Goal: Task Accomplishment & Management: Use online tool/utility

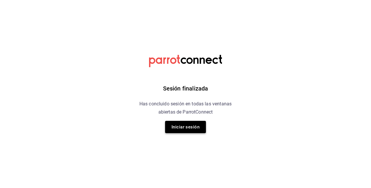
click at [190, 131] on button "Iniciar sesión" at bounding box center [185, 127] width 41 height 12
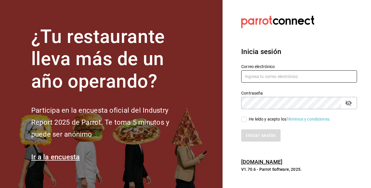
type input "cesar.vazquez@grupocosteno.com"
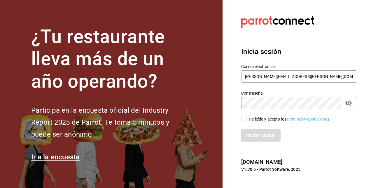
click at [242, 120] on input "He leído y acepto los Términos y condiciones." at bounding box center [243, 119] width 5 height 5
checkbox input "true"
click at [253, 131] on button "Iniciar sesión" at bounding box center [261, 135] width 40 height 12
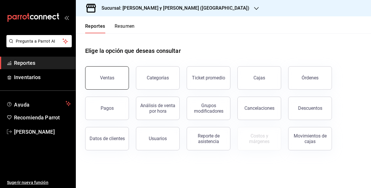
click at [116, 75] on button "Ventas" at bounding box center [107, 77] width 44 height 23
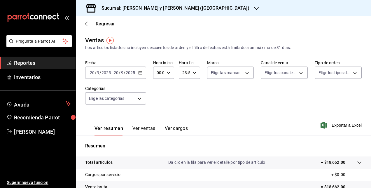
click at [183, 7] on h3 "Sucursal: [PERSON_NAME] y [PERSON_NAME] ([GEOGRAPHIC_DATA])" at bounding box center [173, 8] width 153 height 7
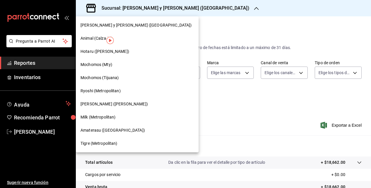
click at [100, 53] on span "Hotaru ([PERSON_NAME])" at bounding box center [105, 51] width 49 height 6
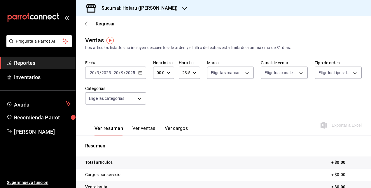
click at [135, 71] on div "[DATE] [DATE] - [DATE] [DATE]" at bounding box center [115, 73] width 61 height 12
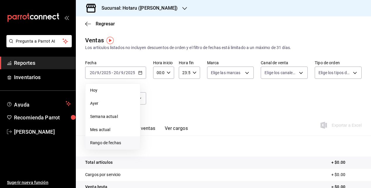
click at [111, 140] on span "Rango de fechas" at bounding box center [112, 143] width 45 height 6
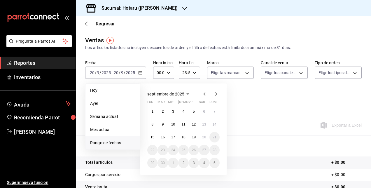
click at [202, 94] on icon "button" at bounding box center [204, 93] width 7 height 7
click at [154, 114] on button "1" at bounding box center [152, 111] width 10 height 11
click at [202, 95] on icon "button" at bounding box center [204, 93] width 7 height 7
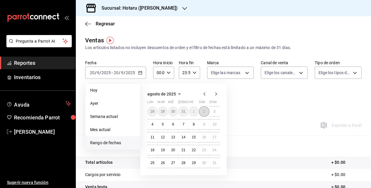
click at [204, 113] on abbr "2" at bounding box center [204, 111] width 2 height 4
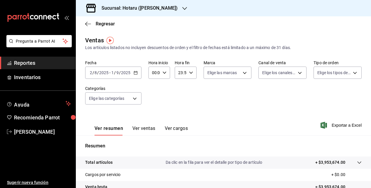
click at [138, 72] on div "[DATE] [DATE] - [DATE] [DATE]" at bounding box center [113, 73] width 56 height 12
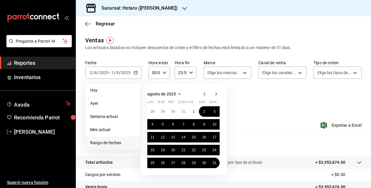
click at [204, 94] on icon "button" at bounding box center [204, 94] width 2 height 4
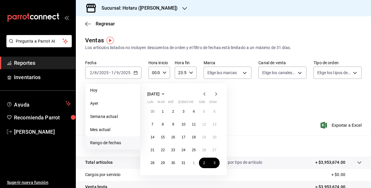
click at [217, 92] on icon "button" at bounding box center [216, 93] width 7 height 7
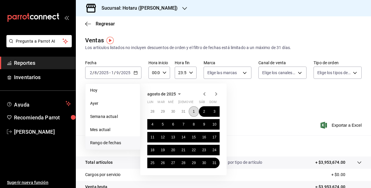
click at [191, 111] on button "1" at bounding box center [194, 111] width 10 height 11
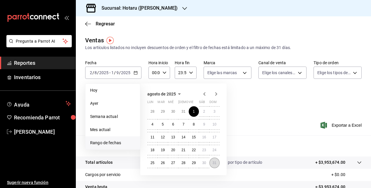
click at [214, 163] on abbr "31" at bounding box center [215, 163] width 4 height 4
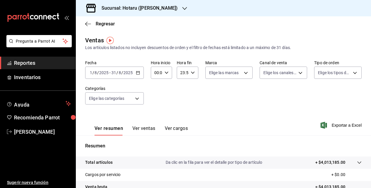
click at [168, 74] on div "00:00 Hora inicio" at bounding box center [161, 73] width 21 height 12
click at [155, 94] on span "05" at bounding box center [155, 93] width 1 height 5
type input "05:00"
click at [184, 75] on div at bounding box center [185, 94] width 371 height 188
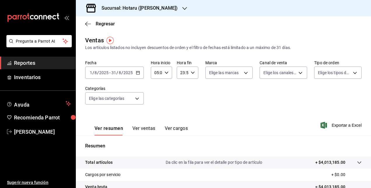
click at [182, 74] on input "23:59" at bounding box center [182, 73] width 11 height 12
click at [183, 99] on button "05" at bounding box center [181, 99] width 8 height 12
click at [192, 85] on span "00" at bounding box center [191, 87] width 1 height 5
type input "05:00"
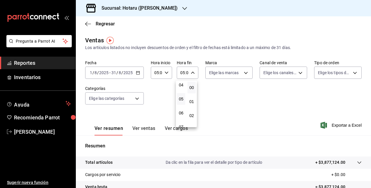
click at [244, 106] on div at bounding box center [185, 94] width 371 height 188
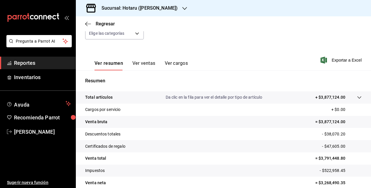
scroll to position [63, 0]
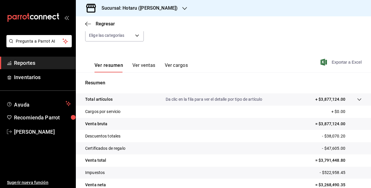
click at [342, 59] on span "Exportar a Excel" at bounding box center [342, 62] width 40 height 7
